Goal: Understand process/instructions: Learn about a topic

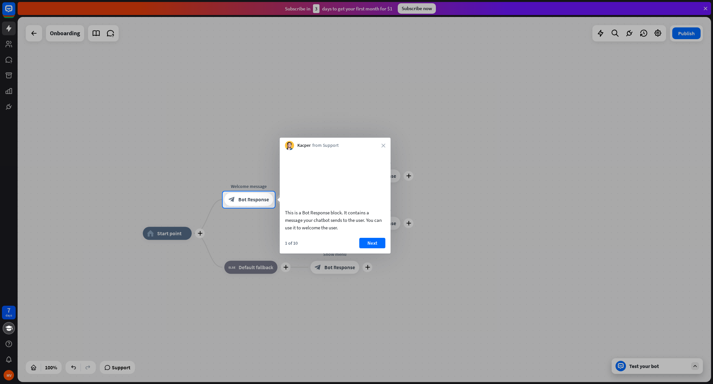
click at [5, 28] on div at bounding box center [356, 95] width 713 height 191
click at [7, 28] on div at bounding box center [356, 95] width 713 height 191
click at [576, 127] on div at bounding box center [356, 95] width 713 height 191
click at [706, 9] on div at bounding box center [356, 95] width 713 height 191
click at [706, 10] on div at bounding box center [356, 95] width 713 height 191
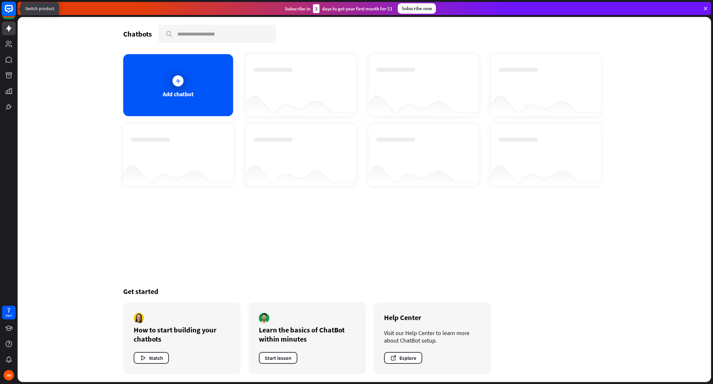
click at [11, 8] on rect at bounding box center [9, 9] width 14 height 14
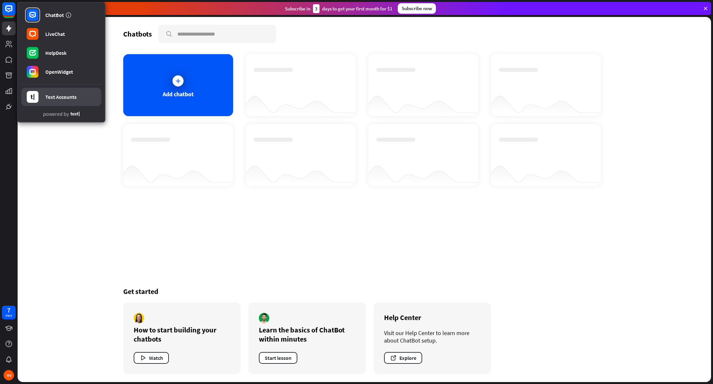
click at [61, 96] on div "Text Accounts" at bounding box center [60, 97] width 31 height 7
